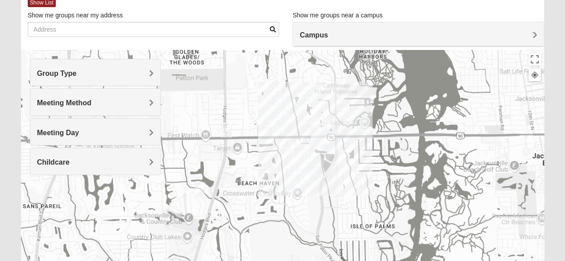
scroll to position [52, 0]
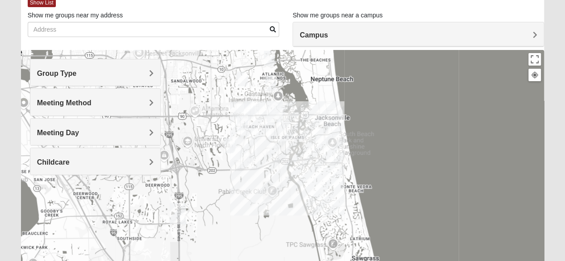
drag, startPoint x: 278, startPoint y: 143, endPoint x: 274, endPoint y: 86, distance: 56.8
click at [274, 86] on img "1825 Womens Stewart 32224" at bounding box center [271, 83] width 18 height 22
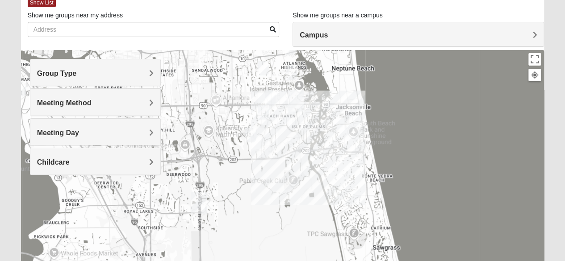
drag, startPoint x: 298, startPoint y: 156, endPoint x: 319, endPoint y: 144, distance: 24.0
click at [319, 144] on div at bounding box center [282, 228] width 523 height 357
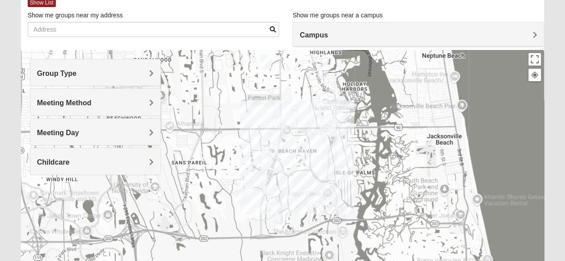
drag, startPoint x: 330, startPoint y: 167, endPoint x: 298, endPoint y: 183, distance: 35.7
click at [298, 183] on div at bounding box center [282, 228] width 523 height 357
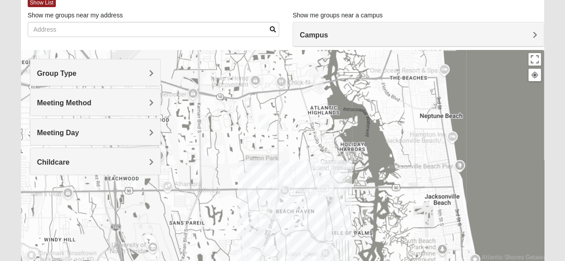
drag, startPoint x: 298, startPoint y: 147, endPoint x: 292, endPoint y: 219, distance: 71.6
click at [292, 219] on div at bounding box center [282, 228] width 523 height 357
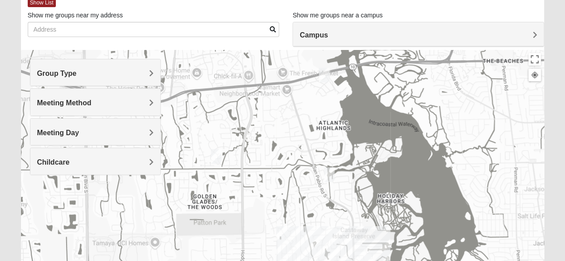
drag, startPoint x: 338, startPoint y: 179, endPoint x: 288, endPoint y: 169, distance: 50.6
click at [288, 169] on div at bounding box center [282, 228] width 523 height 357
click at [328, 173] on img "1825 Womens Stewart 32224" at bounding box center [329, 175] width 18 height 22
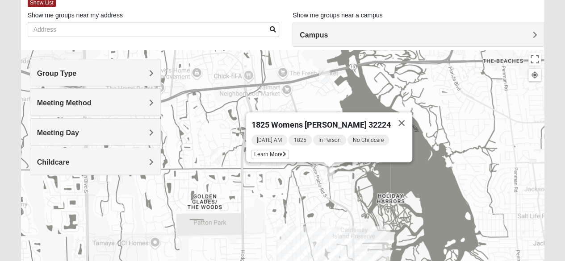
click at [220, 155] on img "1825 Mixed Annis 32246" at bounding box center [216, 156] width 18 height 22
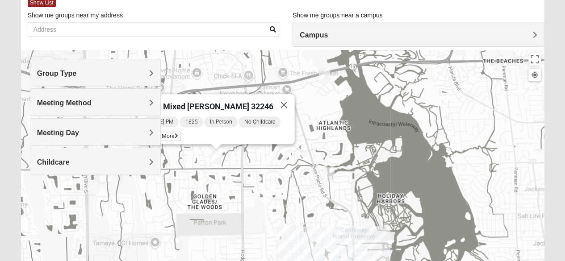
click at [88, 71] on h4 "Group Type" at bounding box center [95, 73] width 116 height 8
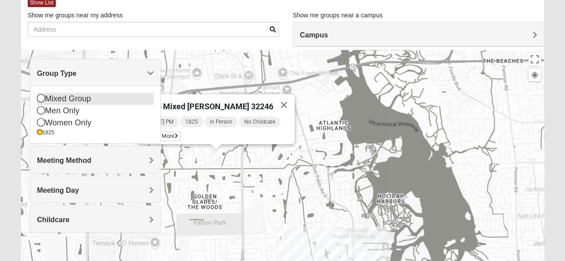
click at [85, 97] on div "Mixed Group" at bounding box center [95, 99] width 116 height 12
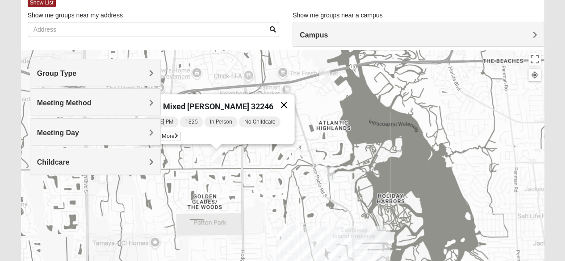
click at [279, 98] on button "Close" at bounding box center [283, 104] width 21 height 21
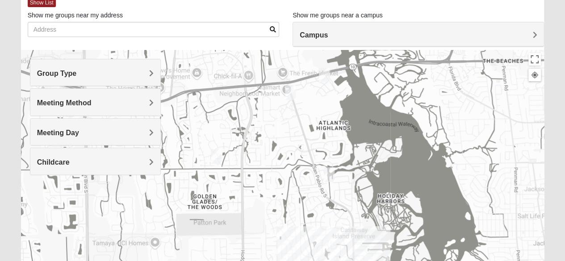
click at [328, 70] on img "1825 Womens Carkhuff 32224" at bounding box center [324, 75] width 18 height 22
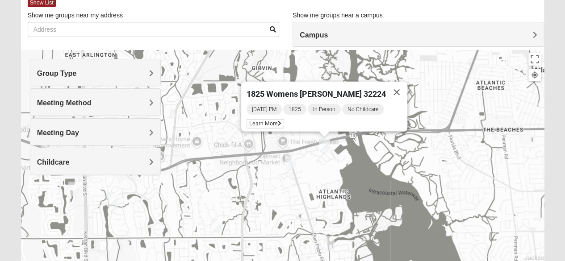
drag, startPoint x: 222, startPoint y: 227, endPoint x: 229, endPoint y: 220, distance: 10.1
click at [222, 227] on img "1825 Mixed Annis 32246" at bounding box center [216, 225] width 18 height 22
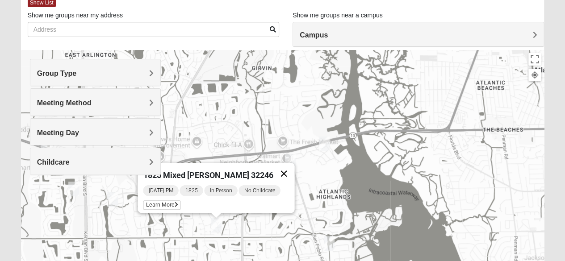
click at [287, 169] on button "Close" at bounding box center [283, 173] width 21 height 21
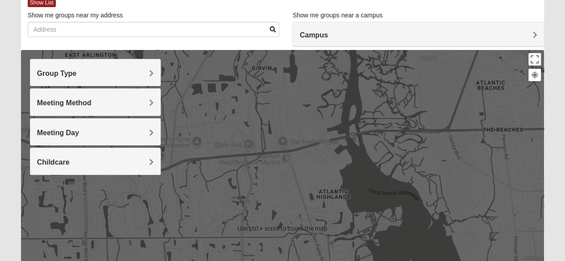
scroll to position [230, 0]
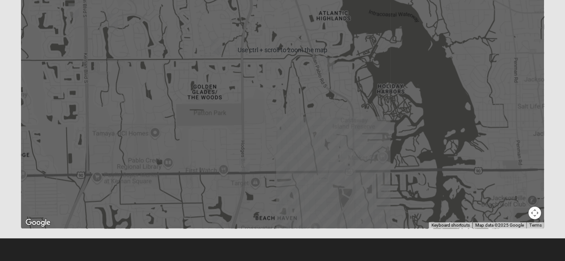
click at [350, 177] on img "On Campus Mixed Blasher 32224" at bounding box center [350, 173] width 18 height 22
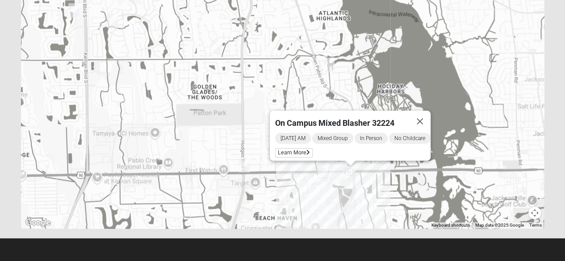
click at [316, 177] on img "Mixed Ollier 32250" at bounding box center [323, 175] width 18 height 22
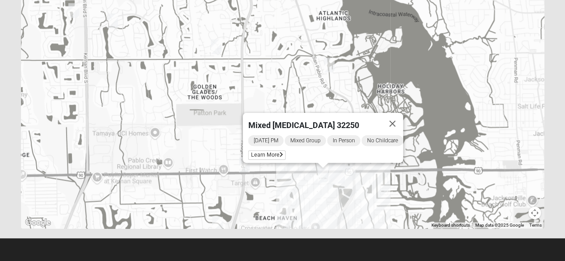
click at [284, 255] on footer at bounding box center [282, 249] width 565 height 23
click at [246, 187] on div "Mixed [MEDICAL_DATA] 32250 [DATE] PM Mixed Group In Person No Childcare Learn M…" at bounding box center [282, 49] width 523 height 357
click at [401, 113] on button "Close" at bounding box center [391, 123] width 21 height 21
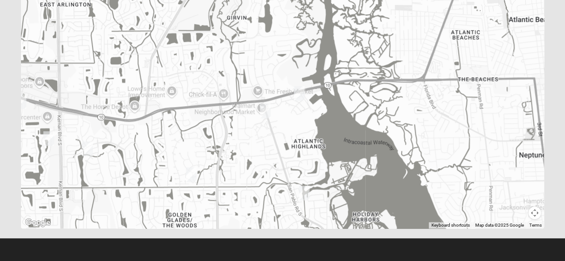
drag, startPoint x: 311, startPoint y: 172, endPoint x: 284, endPoint y: 226, distance: 60.7
click at [284, 226] on div at bounding box center [282, 49] width 523 height 357
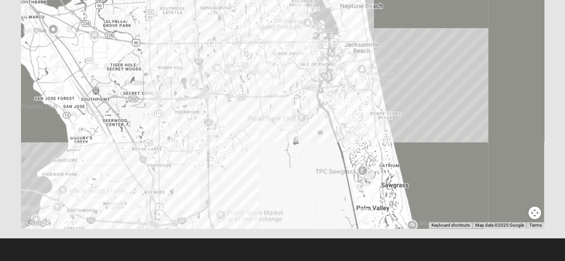
drag, startPoint x: 293, startPoint y: 190, endPoint x: 363, endPoint y: 57, distance: 150.7
click at [363, 57] on div at bounding box center [282, 49] width 523 height 357
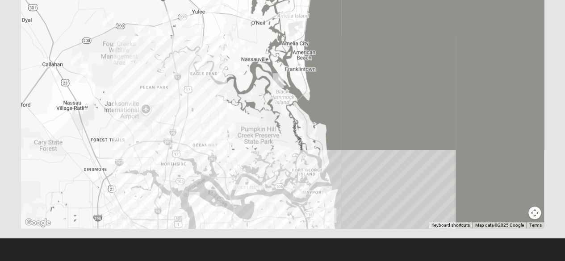
drag, startPoint x: 289, startPoint y: 87, endPoint x: 319, endPoint y: 282, distance: 196.9
click at [319, 261] on html "Log In Find A Group Error Show List Loading Groups" at bounding box center [282, 15] width 565 height 491
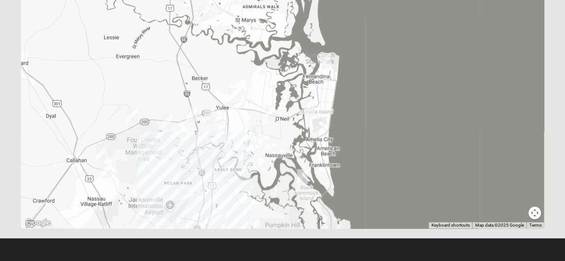
drag, startPoint x: 255, startPoint y: 92, endPoint x: 279, endPoint y: 191, distance: 101.1
click at [279, 191] on div at bounding box center [282, 49] width 523 height 357
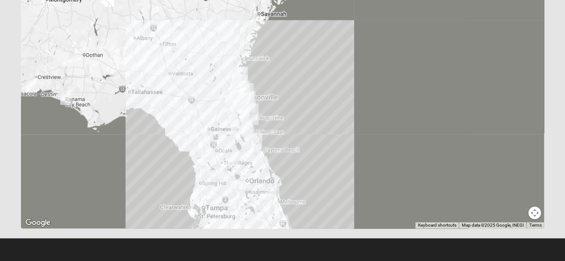
drag, startPoint x: 344, startPoint y: 129, endPoint x: 350, endPoint y: 100, distance: 30.1
click at [350, 100] on div at bounding box center [282, 49] width 523 height 357
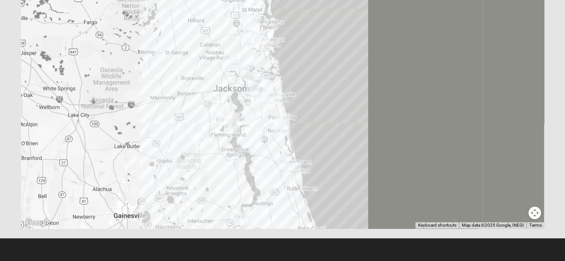
drag, startPoint x: 342, startPoint y: 88, endPoint x: 335, endPoint y: 110, distance: 23.0
click at [335, 110] on div at bounding box center [282, 49] width 523 height 357
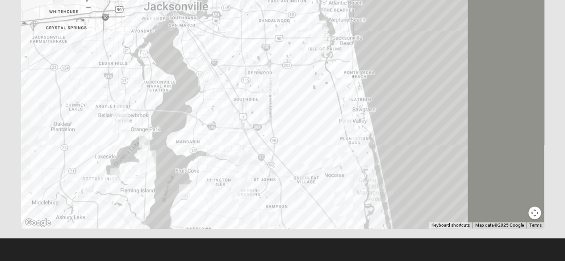
drag, startPoint x: 336, startPoint y: 96, endPoint x: 322, endPoint y: 119, distance: 27.5
click at [322, 119] on div at bounding box center [282, 49] width 523 height 357
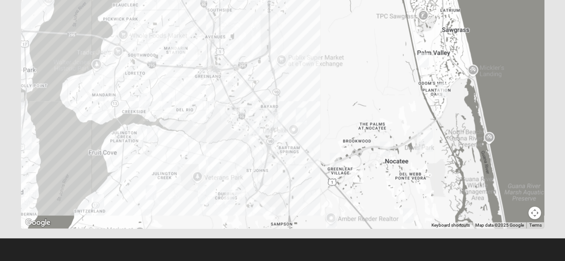
drag, startPoint x: 341, startPoint y: 88, endPoint x: 329, endPoint y: 37, distance: 51.6
click at [336, 0] on html "Log In Find A Group Error Show List Loading Groups" at bounding box center [282, 15] width 565 height 491
